Goal: Transaction & Acquisition: Purchase product/service

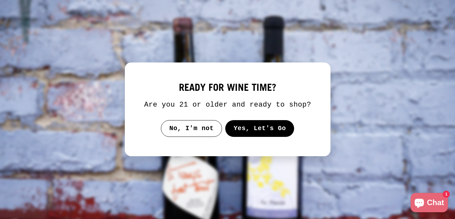
click at [268, 135] on button "Yes, Let's Go" at bounding box center [259, 128] width 69 height 17
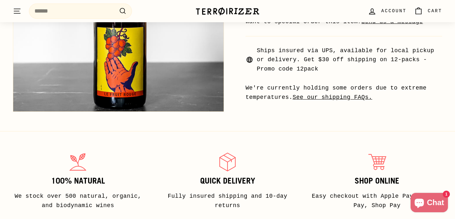
scroll to position [234, 0]
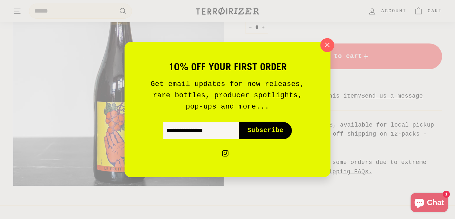
click at [329, 45] on icon "button" at bounding box center [327, 45] width 10 height 10
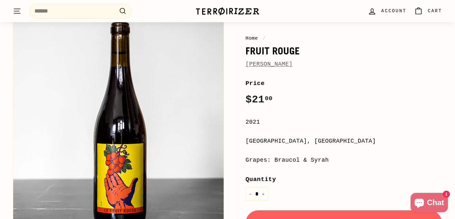
scroll to position [0, 0]
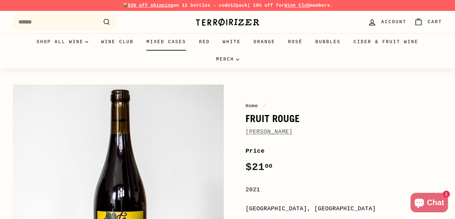
click at [168, 41] on link "Mixed Cases" at bounding box center [166, 41] width 52 height 17
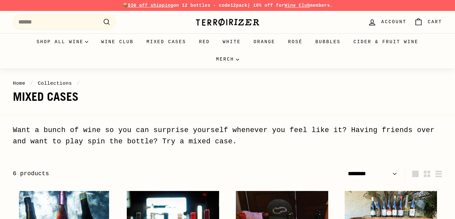
select select "******"
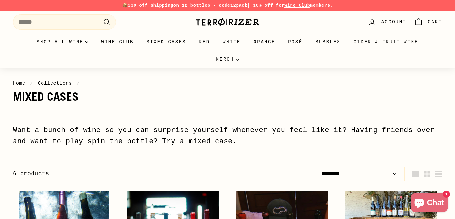
scroll to position [125, 0]
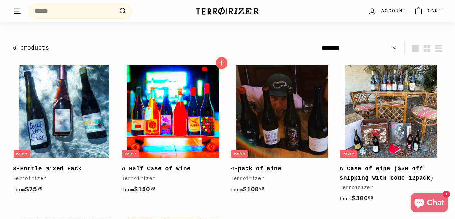
click at [166, 107] on img at bounding box center [173, 111] width 92 height 92
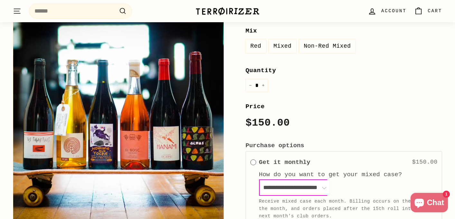
scroll to position [232, 0]
click at [314, 47] on label "Non-Red Mixed" at bounding box center [327, 47] width 57 height 14
click at [279, 47] on label "Mixed" at bounding box center [283, 47] width 28 height 14
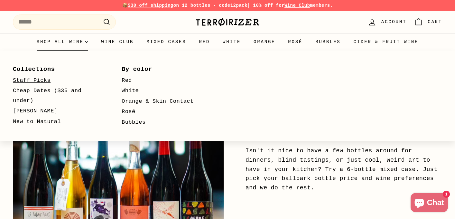
click at [44, 79] on link "Staff Picks" at bounding box center [58, 80] width 90 height 11
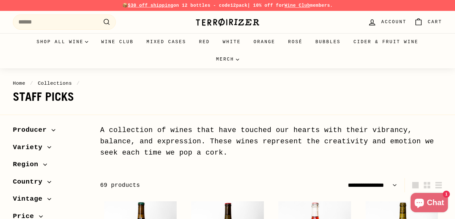
select select "**********"
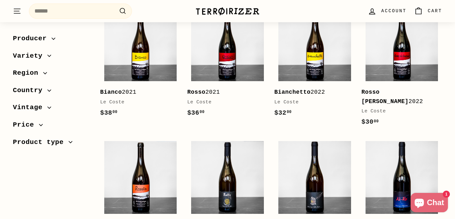
scroll to position [708, 0]
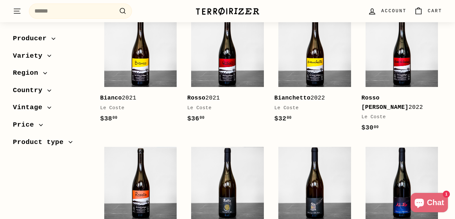
click at [48, 89] on icon "button" at bounding box center [49, 90] width 4 height 4
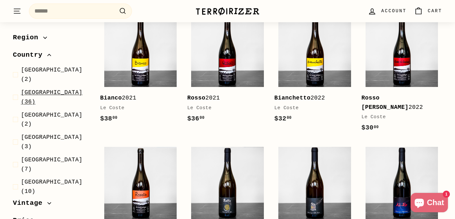
scroll to position [45, 0]
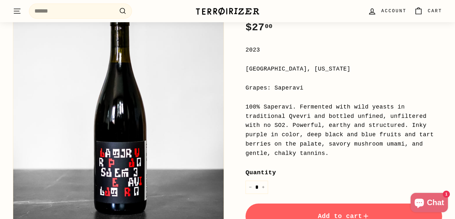
scroll to position [176, 0]
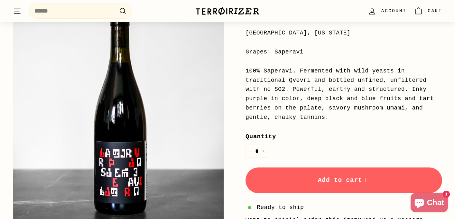
click at [352, 186] on button "Add to cart" at bounding box center [344, 180] width 197 height 26
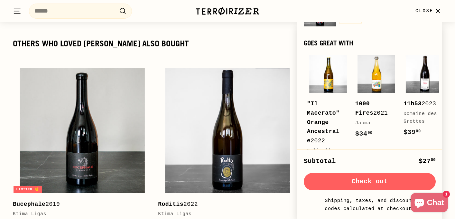
scroll to position [843, 0]
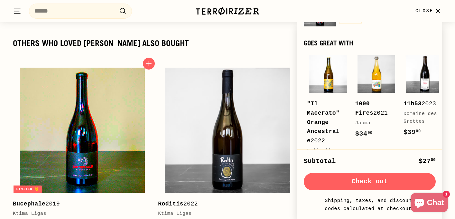
click at [113, 139] on img at bounding box center [82, 130] width 125 height 125
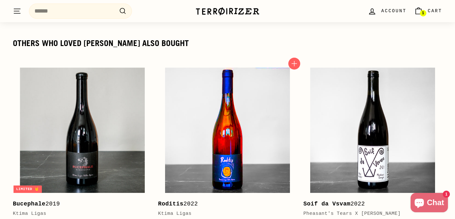
click at [245, 154] on img at bounding box center [227, 130] width 125 height 125
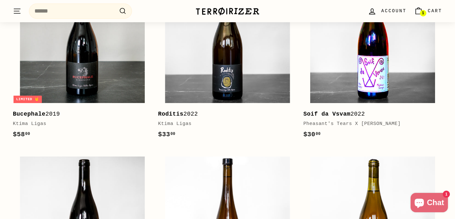
scroll to position [933, 0]
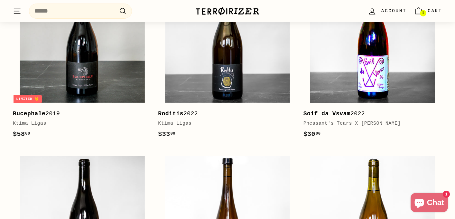
click at [368, 65] on img at bounding box center [372, 39] width 125 height 125
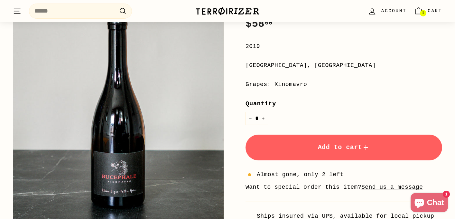
scroll to position [147, 0]
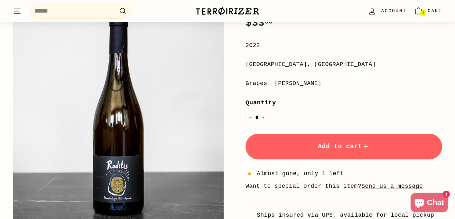
scroll to position [148, 0]
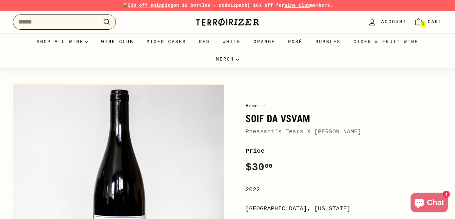
click at [53, 20] on input "Search" at bounding box center [64, 21] width 103 height 15
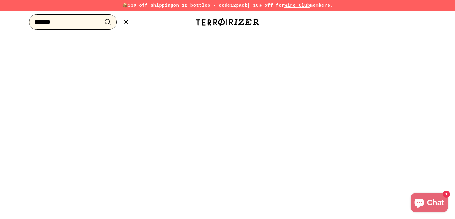
type input "*******"
click at [102, 17] on button ".cls-1{fill:none;stroke:#000;stroke-miterlimit:10;stroke-width:2px} Search" at bounding box center [108, 22] width 12 height 10
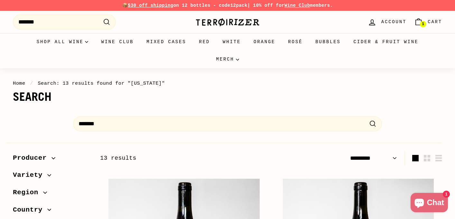
select select "*********"
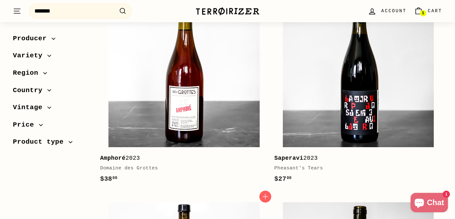
scroll to position [388, 0]
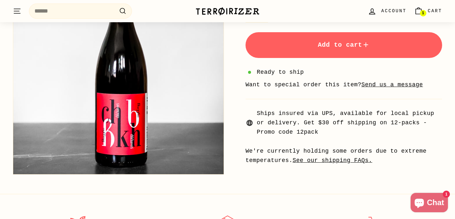
scroll to position [272, 0]
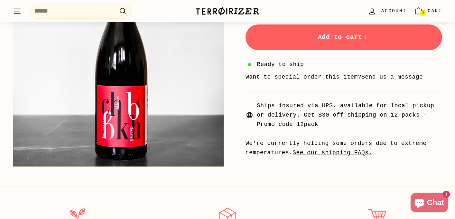
click at [310, 43] on button "Add to cart" at bounding box center [344, 37] width 197 height 26
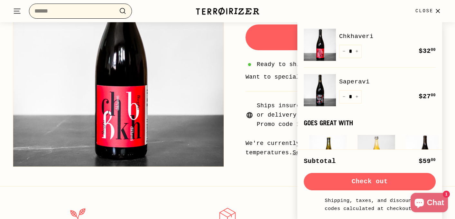
click at [84, 10] on input "Search" at bounding box center [80, 11] width 103 height 15
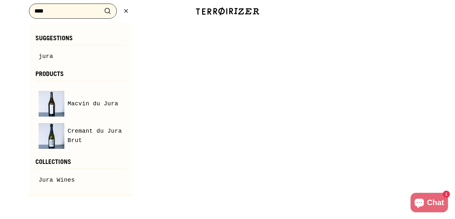
type input "****"
click at [102, 6] on button ".cls-1{fill:none;stroke:#000;stroke-miterlimit:10;stroke-width:2px} Search" at bounding box center [108, 11] width 12 height 10
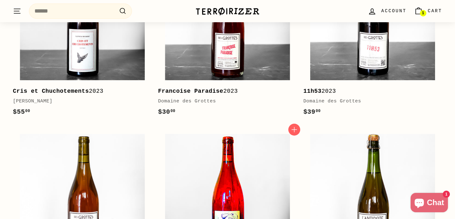
scroll to position [854, 0]
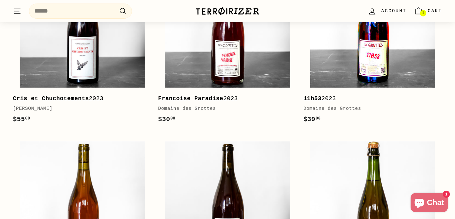
click at [345, 61] on img at bounding box center [372, 25] width 125 height 125
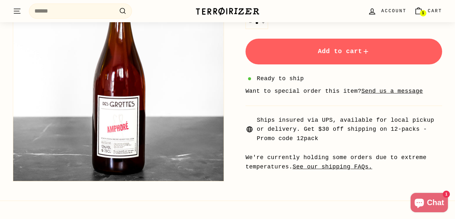
scroll to position [144, 0]
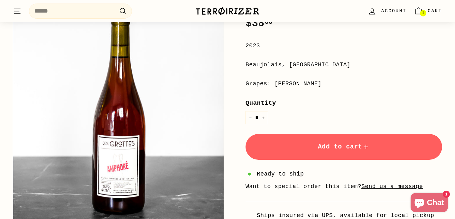
click at [288, 140] on button "Add to cart" at bounding box center [344, 147] width 197 height 26
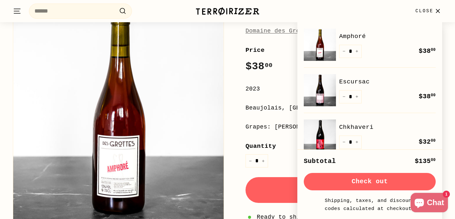
scroll to position [101, 0]
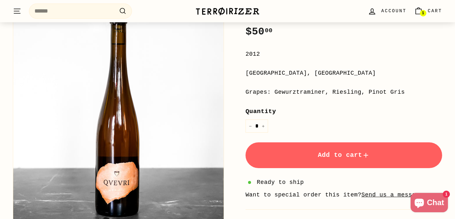
scroll to position [135, 0]
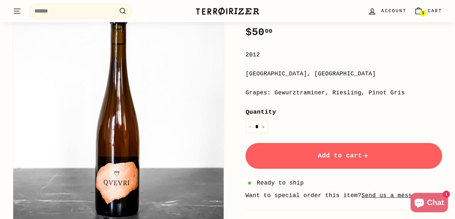
click at [281, 154] on button "Add to cart" at bounding box center [344, 156] width 197 height 26
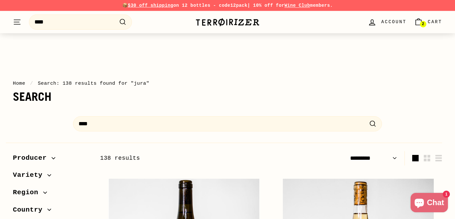
select select "*********"
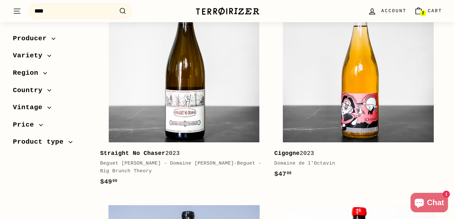
scroll to position [188, 0]
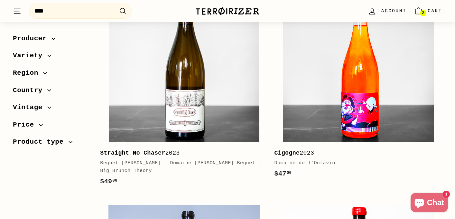
click at [337, 68] on img at bounding box center [358, 66] width 151 height 151
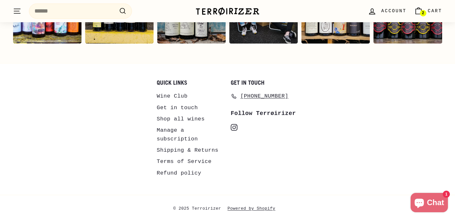
scroll to position [1367, 0]
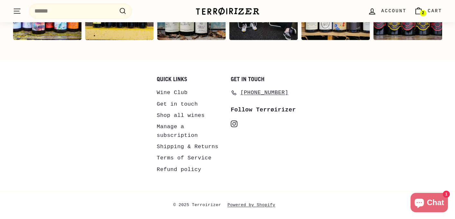
click at [172, 116] on link "Shop all wines" at bounding box center [181, 115] width 48 height 11
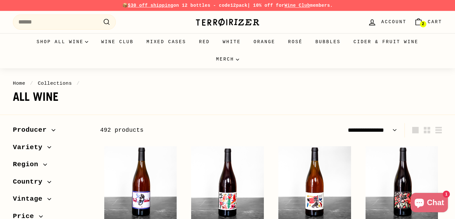
select select "**********"
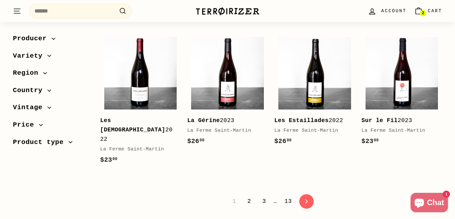
scroll to position [1311, 0]
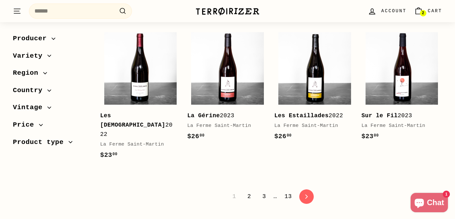
click at [249, 191] on link "2" at bounding box center [249, 196] width 11 height 11
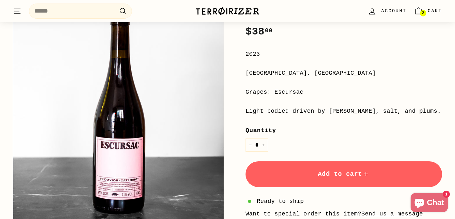
scroll to position [133, 0]
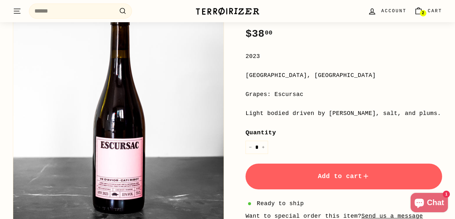
drag, startPoint x: 306, startPoint y: 94, endPoint x: 274, endPoint y: 94, distance: 32.2
click at [274, 94] on div "Grapes: Escursac" at bounding box center [344, 94] width 197 height 9
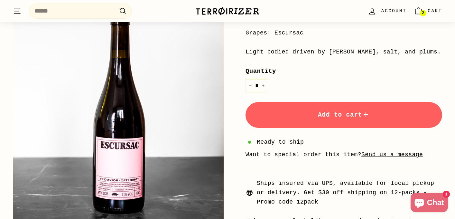
scroll to position [200, 0]
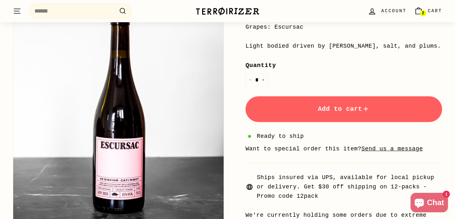
click at [325, 112] on span "Add to cart" at bounding box center [344, 108] width 52 height 7
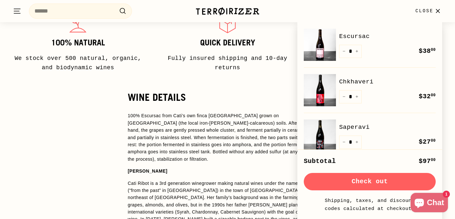
click at [247, 130] on p "100% Escursac from Cati’s own finca Son Llebre vineyard grown on Cal Vermell (t…" at bounding box center [228, 137] width 200 height 51
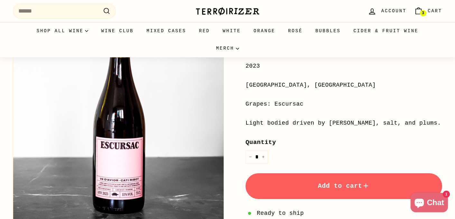
scroll to position [0, 0]
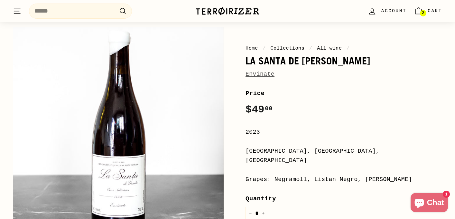
scroll to position [84, 0]
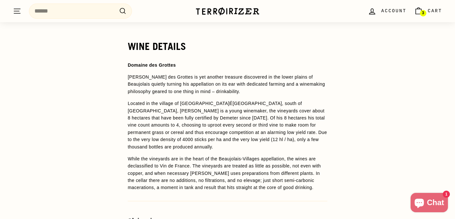
scroll to position [488, 0]
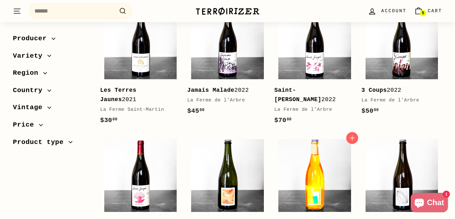
scroll to position [81, 0]
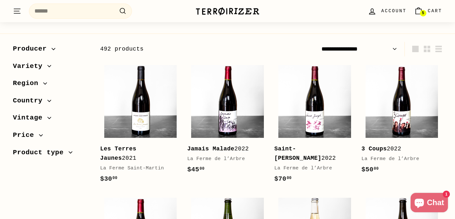
click at [363, 49] on select "**********" at bounding box center [359, 49] width 81 height 14
select select "**********"
click at [319, 42] on select "**********" at bounding box center [359, 49] width 81 height 14
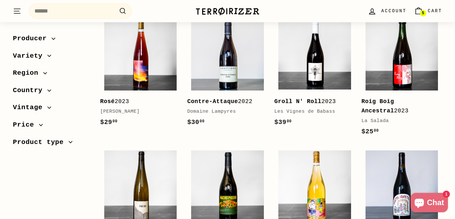
scroll to position [1167, 0]
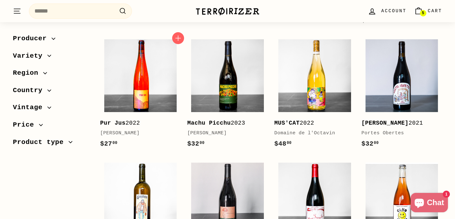
click at [126, 83] on img at bounding box center [140, 75] width 73 height 73
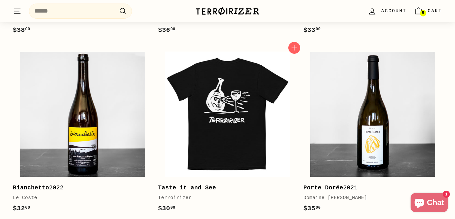
scroll to position [784, 0]
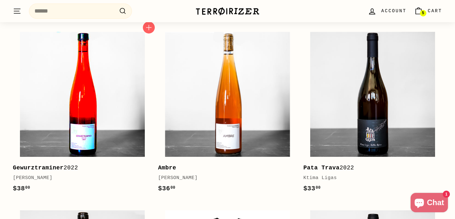
click at [89, 110] on img at bounding box center [82, 94] width 125 height 125
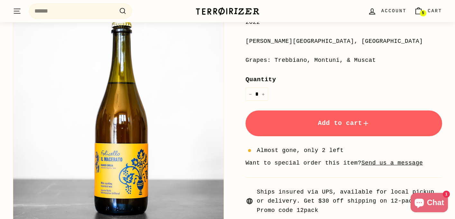
scroll to position [175, 0]
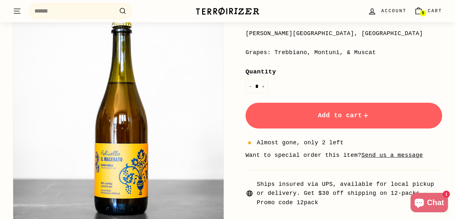
click at [272, 114] on button "Add to cart" at bounding box center [344, 116] width 197 height 26
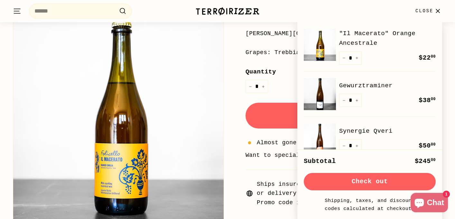
click at [230, 56] on div "Home / Collections / All wine / "Il Macerato" Orange Ancestrale Folicello Price…" at bounding box center [333, 75] width 218 height 339
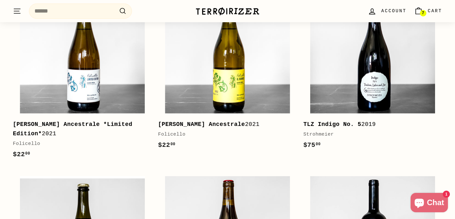
scroll to position [863, 0]
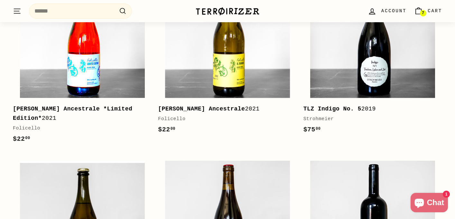
click at [105, 67] on img at bounding box center [82, 35] width 125 height 125
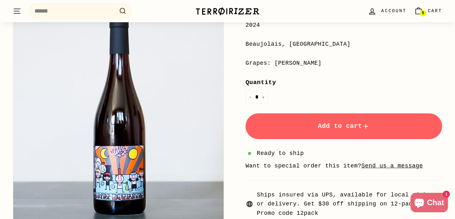
scroll to position [173, 0]
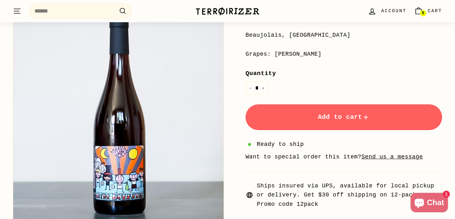
click at [310, 115] on button "Add to cart" at bounding box center [344, 117] width 197 height 26
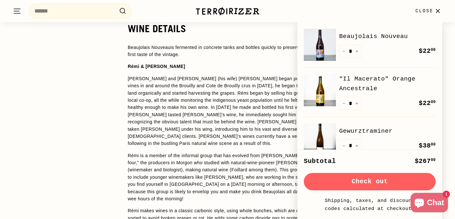
scroll to position [517, 0]
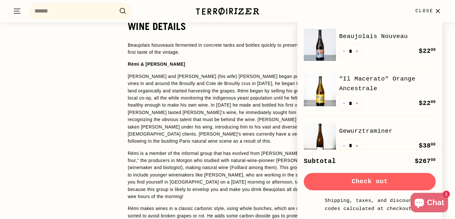
click at [247, 101] on p "Rémi and Laurence (his wife) Dufaitre began purchasing vines in and around the …" at bounding box center [228, 109] width 200 height 72
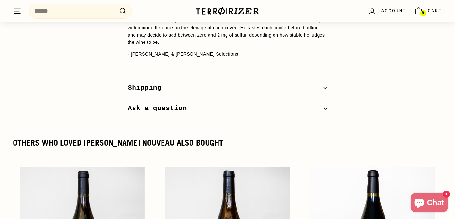
scroll to position [343, 0]
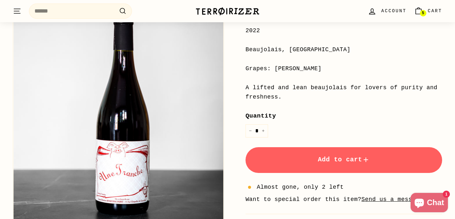
scroll to position [167, 0]
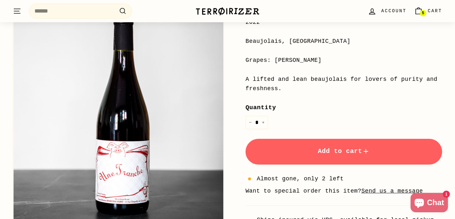
click at [321, 149] on span "Add to cart" at bounding box center [344, 150] width 52 height 7
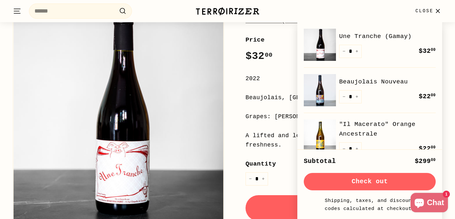
click at [272, 79] on div "2022" at bounding box center [344, 78] width 197 height 9
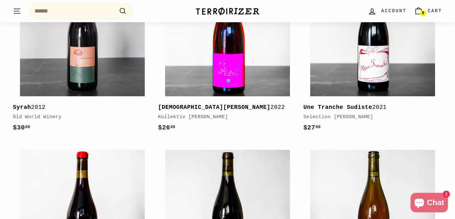
scroll to position [982, 0]
click at [212, 62] on img at bounding box center [227, 33] width 125 height 125
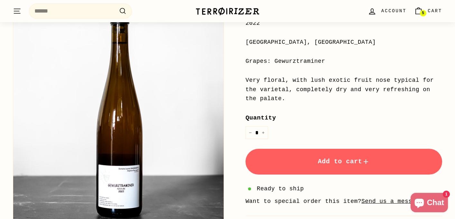
scroll to position [168, 0]
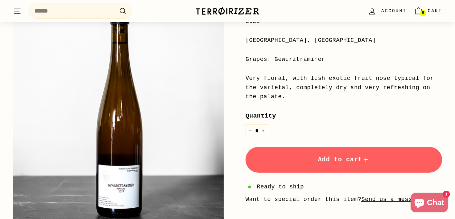
click at [309, 158] on button "Add to cart" at bounding box center [344, 160] width 197 height 26
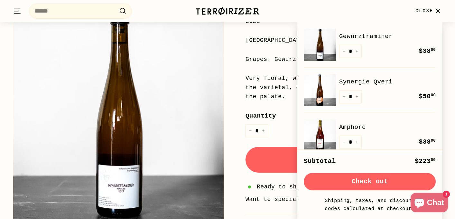
click at [266, 84] on div "Very floral, with lush exotic fruit nose typical for the varietal, completely d…" at bounding box center [344, 88] width 197 height 28
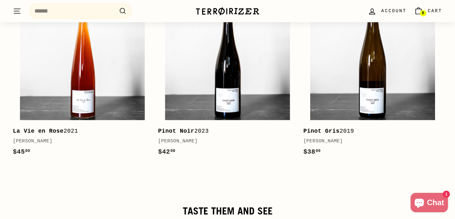
scroll to position [1131, 0]
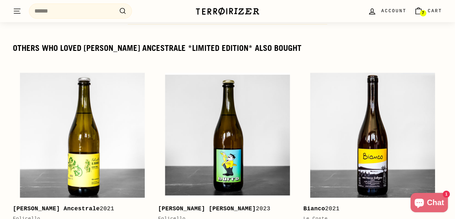
scroll to position [787, 0]
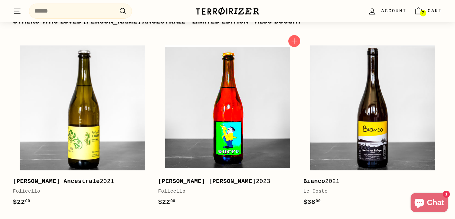
click at [250, 103] on img at bounding box center [227, 107] width 125 height 125
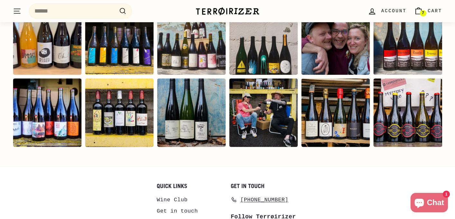
scroll to position [1342, 0]
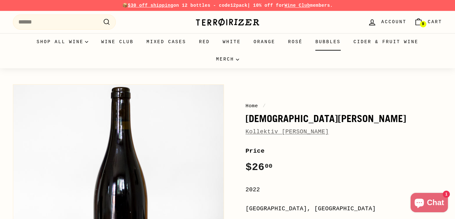
click at [328, 39] on link "Bubbles" at bounding box center [328, 41] width 38 height 17
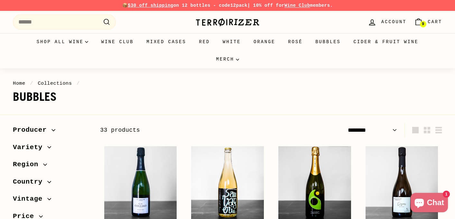
select select "******"
click at [404, 41] on link "Cider & Fruit Wine" at bounding box center [386, 41] width 78 height 17
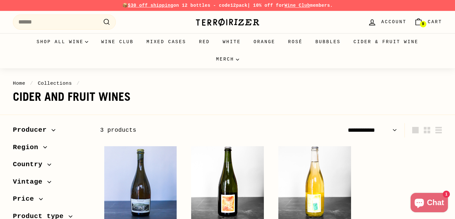
select select "**********"
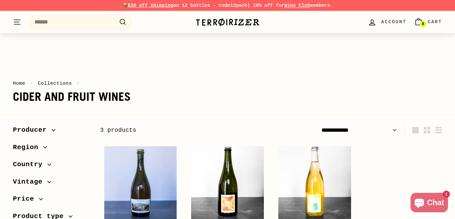
scroll to position [106, 0]
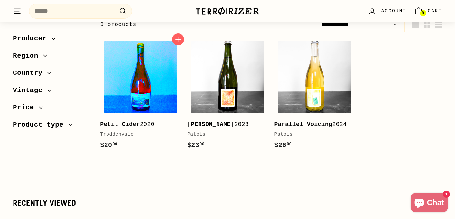
click at [129, 75] on img at bounding box center [140, 77] width 73 height 73
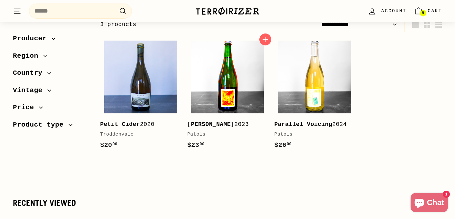
click at [205, 91] on img at bounding box center [227, 77] width 73 height 73
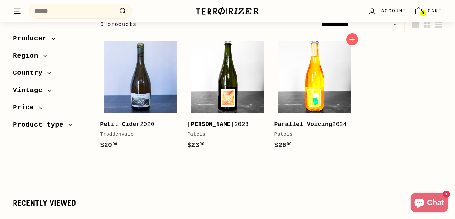
click at [311, 84] on img at bounding box center [314, 77] width 73 height 73
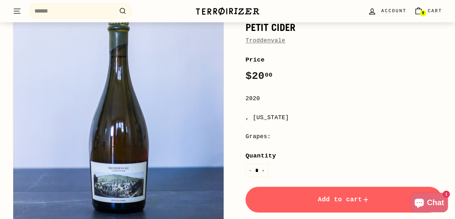
scroll to position [98, 0]
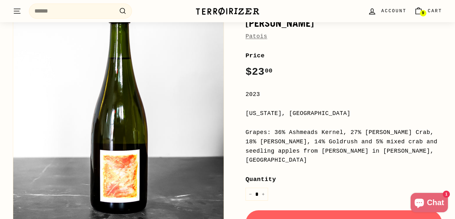
scroll to position [96, 0]
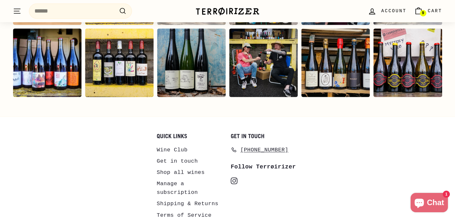
scroll to position [1402, 0]
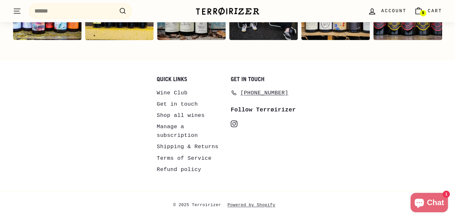
click at [234, 125] on icon at bounding box center [234, 124] width 4 height 4
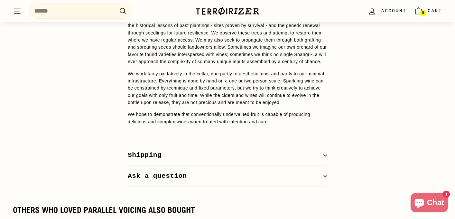
scroll to position [691, 0]
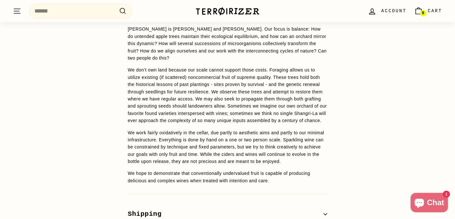
click at [15, 9] on icon "." at bounding box center [17, 9] width 7 height 0
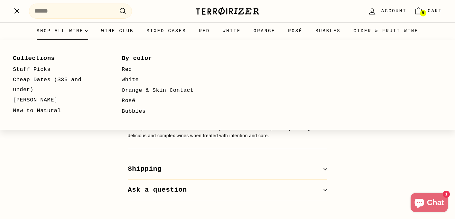
scroll to position [738, 0]
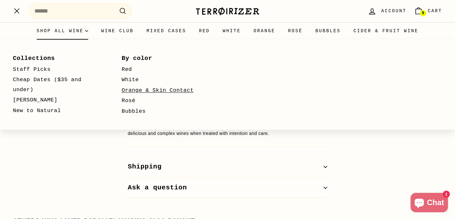
click at [159, 88] on link "Orange & Skin Contact" at bounding box center [167, 90] width 90 height 11
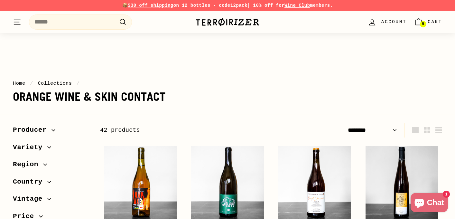
select select "******"
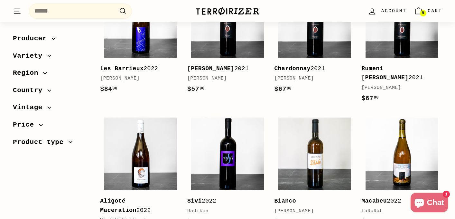
scroll to position [427, 0]
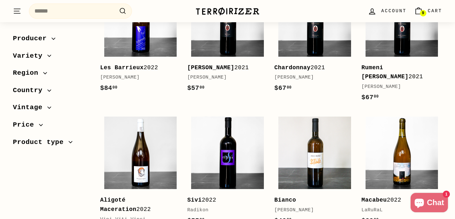
click at [37, 89] on span "Country" at bounding box center [30, 90] width 34 height 11
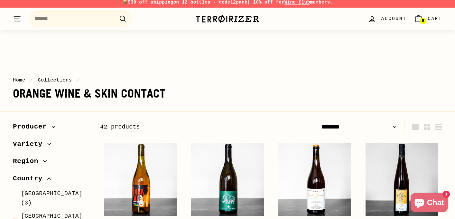
scroll to position [0, 0]
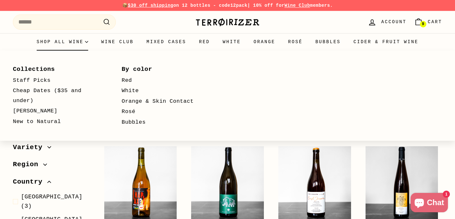
click at [58, 44] on summary "Shop all wine" at bounding box center [62, 41] width 65 height 17
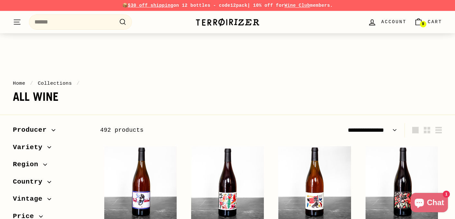
select select "**********"
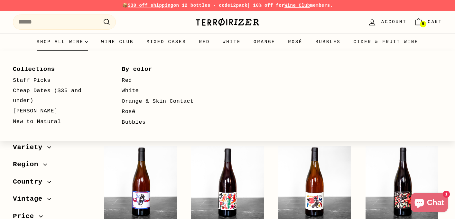
click at [42, 119] on link "New to Natural" at bounding box center [58, 121] width 90 height 11
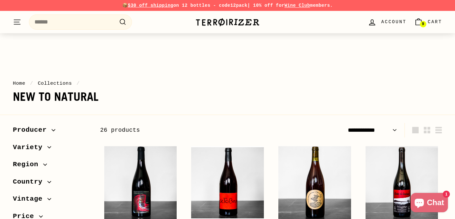
select select "**********"
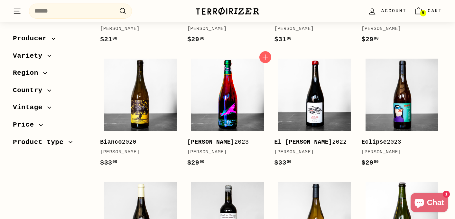
scroll to position [692, 0]
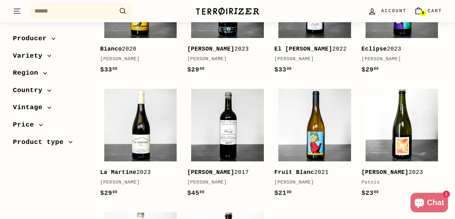
click at [32, 89] on span "Country" at bounding box center [30, 90] width 34 height 11
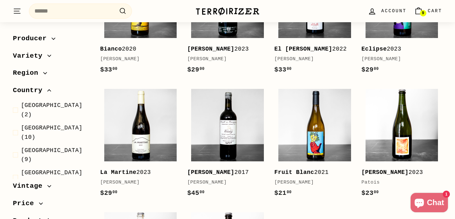
click at [32, 89] on span "Country" at bounding box center [30, 90] width 34 height 11
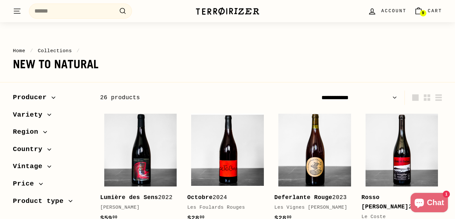
scroll to position [0, 0]
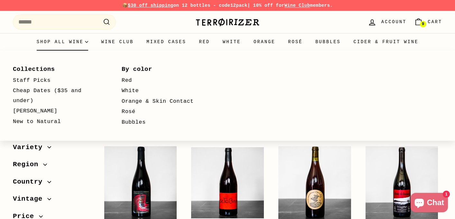
click at [54, 41] on summary "Shop all wine" at bounding box center [62, 41] width 65 height 17
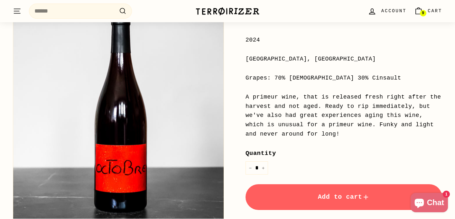
scroll to position [151, 0]
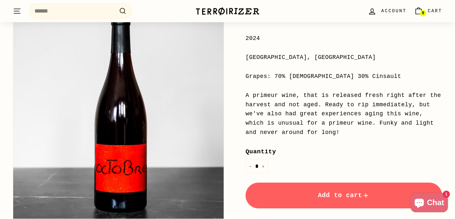
click at [331, 194] on span "Add to cart" at bounding box center [344, 194] width 52 height 7
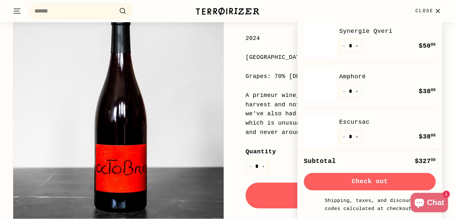
scroll to position [216, 0]
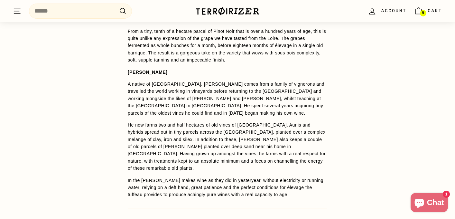
scroll to position [135, 0]
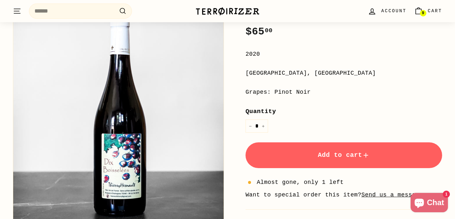
click at [325, 150] on button "Add to cart" at bounding box center [344, 155] width 197 height 26
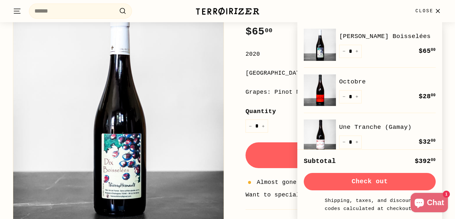
click at [265, 97] on div "**********" at bounding box center [344, 143] width 197 height 265
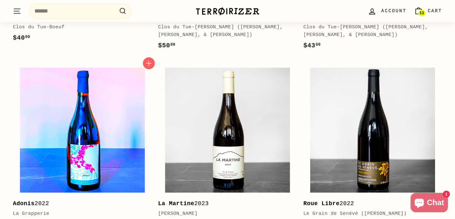
scroll to position [961, 0]
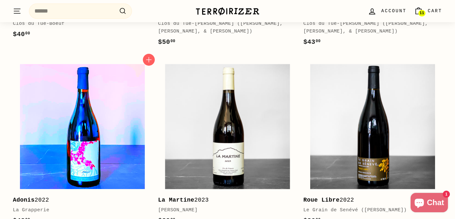
click at [78, 125] on img at bounding box center [82, 126] width 125 height 125
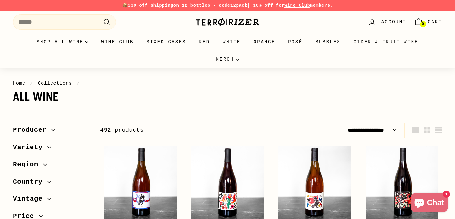
select select "**********"
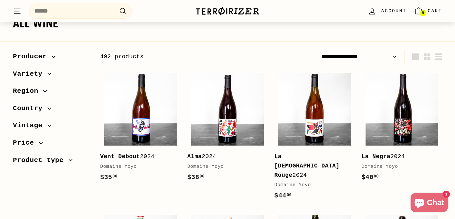
scroll to position [105, 0]
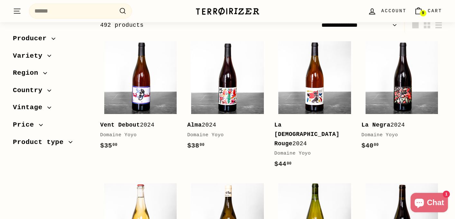
click at [51, 92] on span "Country" at bounding box center [51, 90] width 77 height 11
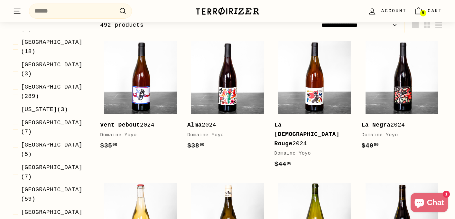
scroll to position [89, 0]
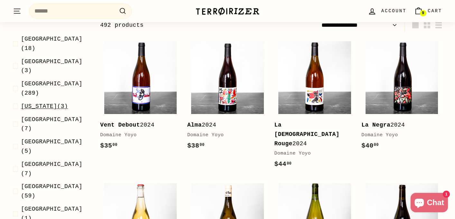
click at [39, 103] on span "[US_STATE]" at bounding box center [39, 106] width 36 height 6
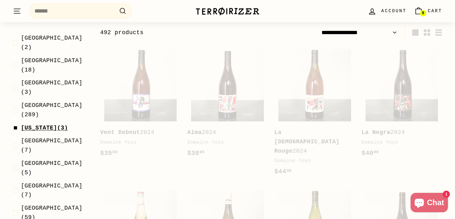
scroll to position [110, 0]
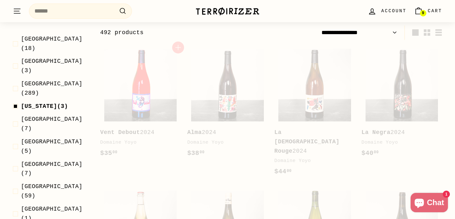
select select "**********"
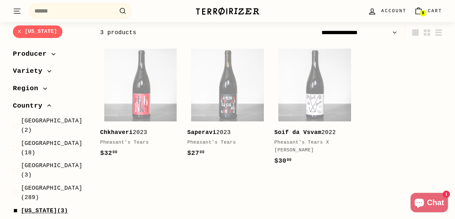
click at [27, 207] on span "Georgia" at bounding box center [39, 210] width 36 height 6
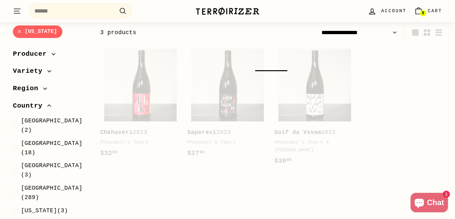
select select "**********"
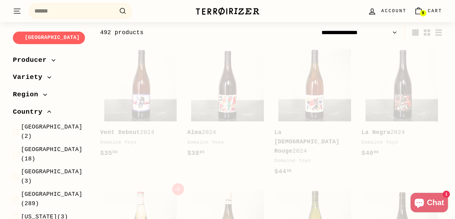
select select "**********"
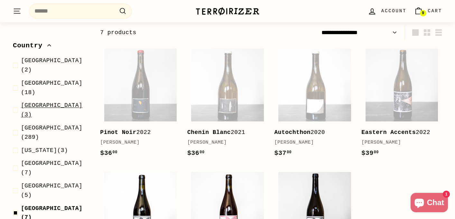
scroll to position [71, 0]
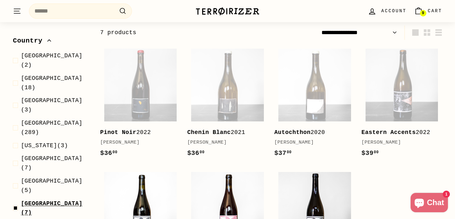
click at [51, 199] on span "Hungary (7)" at bounding box center [55, 208] width 69 height 19
select select "**********"
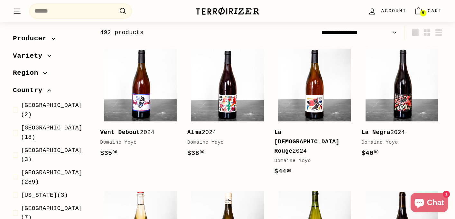
click at [23, 147] on span "Czech Republic" at bounding box center [51, 150] width 61 height 6
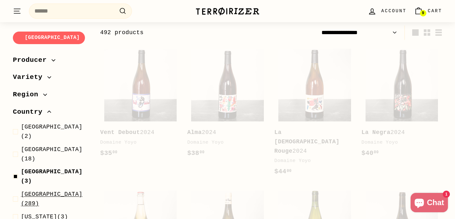
select select "**********"
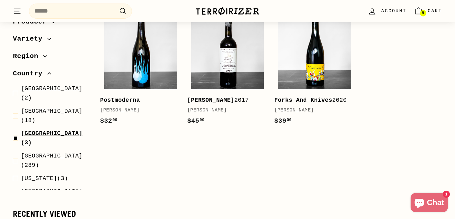
click at [49, 130] on span "Czech Republic" at bounding box center [51, 133] width 61 height 6
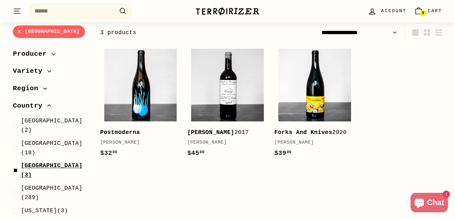
select select "**********"
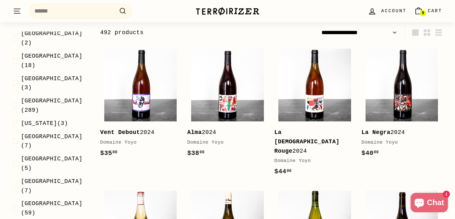
scroll to position [69, 0]
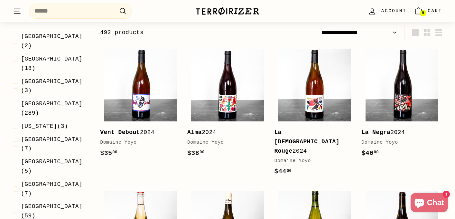
click at [39, 203] on span "Italy" at bounding box center [51, 206] width 61 height 6
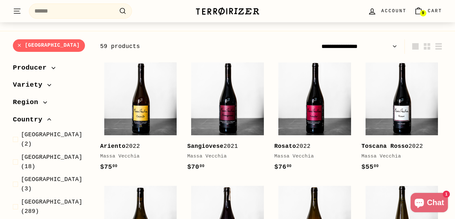
scroll to position [84, 0]
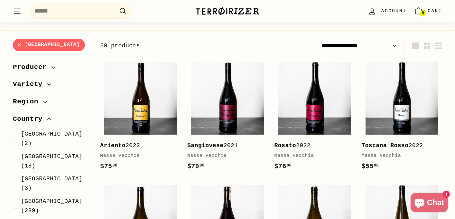
click at [367, 46] on select "**********" at bounding box center [359, 46] width 81 height 14
select select "**********"
click at [319, 39] on select "**********" at bounding box center [359, 46] width 81 height 14
select select "**********"
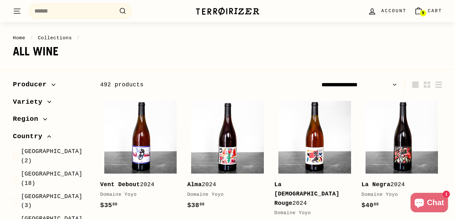
scroll to position [42, 0]
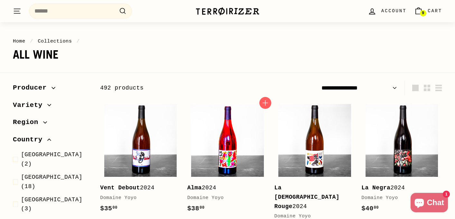
click at [234, 151] on img at bounding box center [227, 140] width 73 height 73
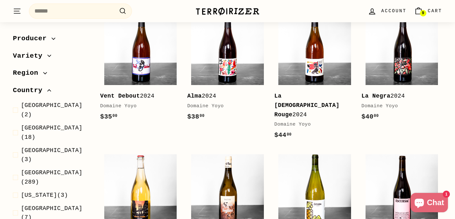
scroll to position [135, 0]
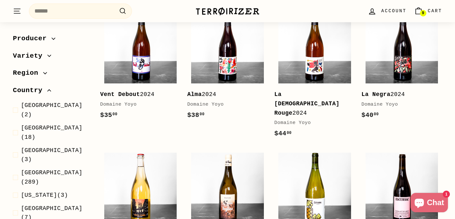
click at [27, 91] on span "Country" at bounding box center [30, 90] width 34 height 11
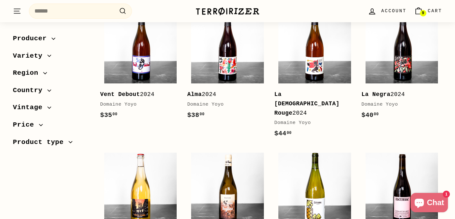
click at [27, 57] on span "Variety" at bounding box center [30, 56] width 34 height 11
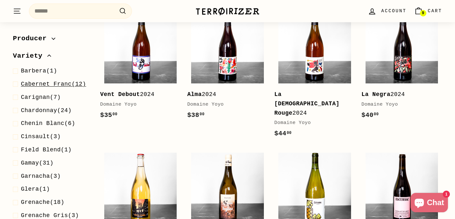
click at [45, 87] on span "Cabernet Franc" at bounding box center [46, 84] width 51 height 6
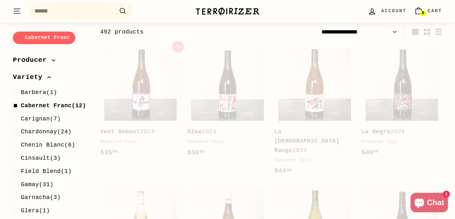
scroll to position [97, 0]
select select "**********"
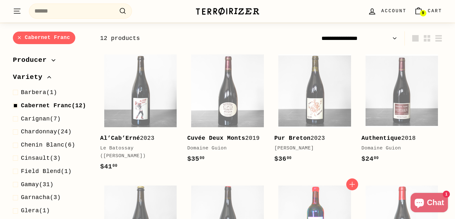
scroll to position [89, 0]
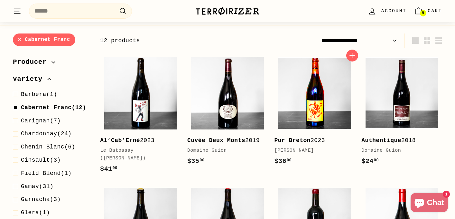
click at [291, 98] on img at bounding box center [314, 93] width 73 height 73
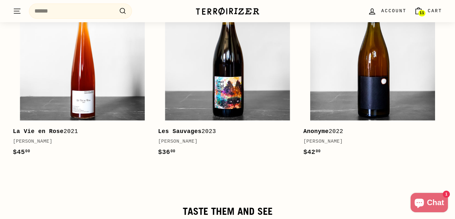
scroll to position [1177, 0]
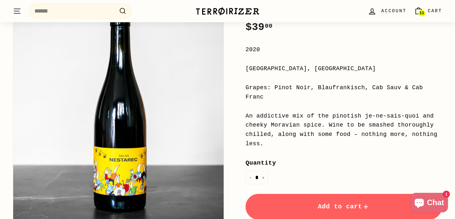
scroll to position [145, 0]
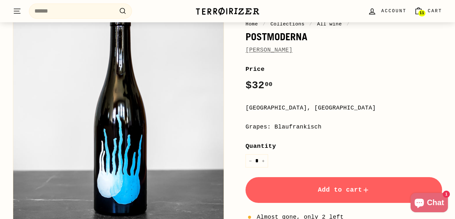
scroll to position [82, 0]
click at [344, 186] on span "Add to cart" at bounding box center [344, 189] width 52 height 7
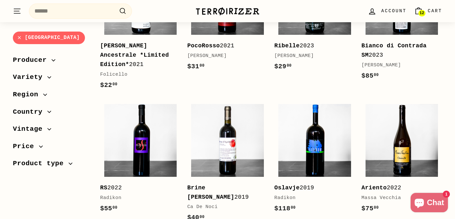
scroll to position [747, 0]
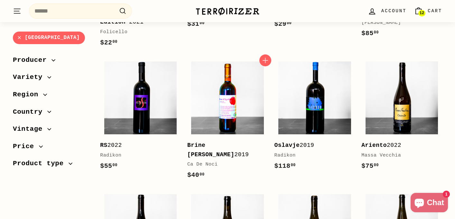
click at [238, 102] on img at bounding box center [227, 97] width 73 height 73
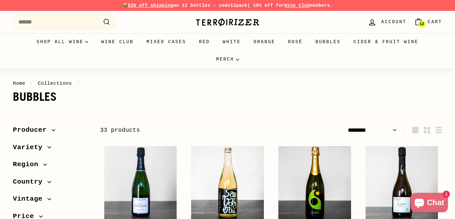
select select "******"
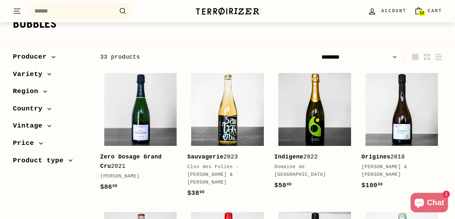
scroll to position [79, 0]
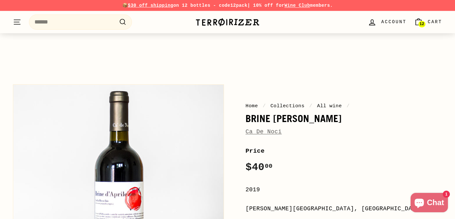
scroll to position [101, 0]
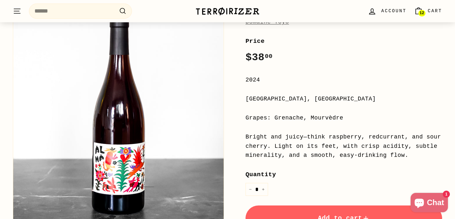
scroll to position [111, 0]
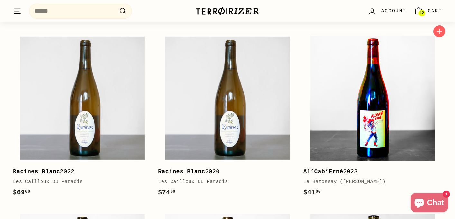
scroll to position [764, 0]
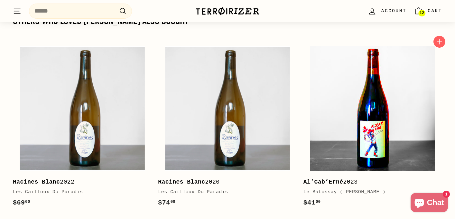
click at [365, 116] on img at bounding box center [372, 108] width 125 height 125
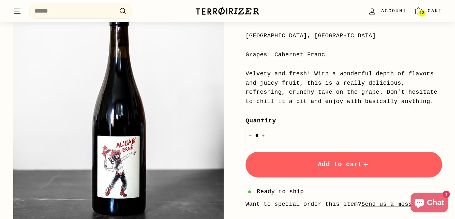
scroll to position [179, 0]
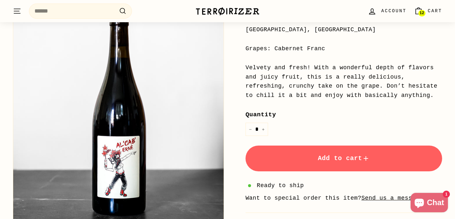
click at [352, 161] on span "Add to cart" at bounding box center [344, 157] width 52 height 7
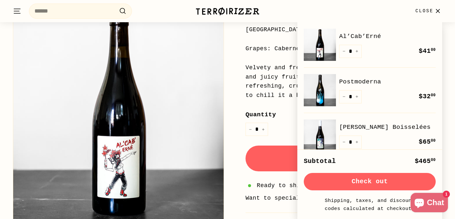
click at [261, 74] on div "Velvety and fresh! With a wonderful depth of flavors and juicy fruit, this is a…" at bounding box center [344, 81] width 197 height 37
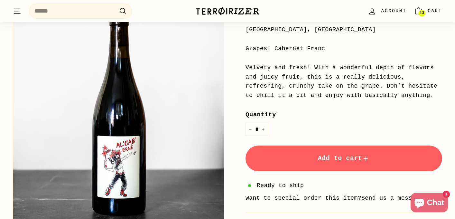
click at [434, 13] on span "Cart" at bounding box center [435, 10] width 14 height 7
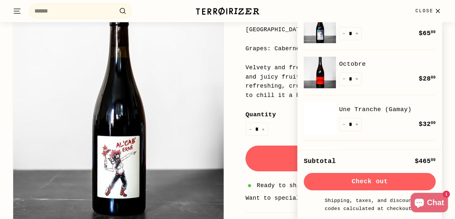
scroll to position [0, 0]
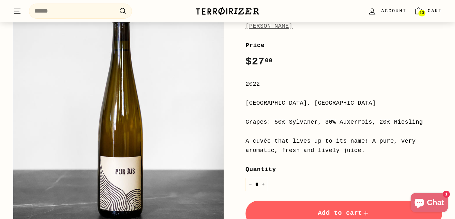
scroll to position [116, 0]
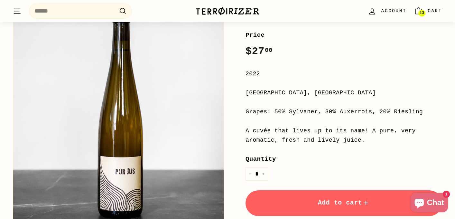
click at [312, 203] on button "Add to cart" at bounding box center [344, 203] width 197 height 26
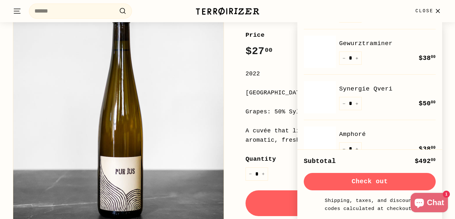
scroll to position [340, 0]
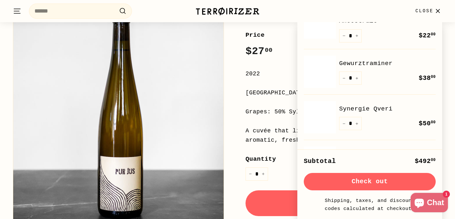
click at [370, 184] on button "Check out" at bounding box center [370, 181] width 132 height 17
